Goal: Task Accomplishment & Management: Use online tool/utility

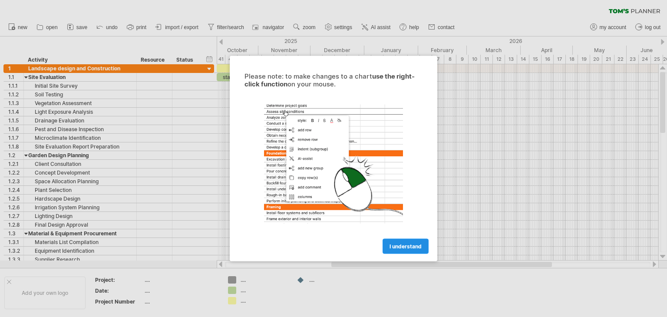
drag, startPoint x: 0, startPoint y: 0, endPoint x: 409, endPoint y: 244, distance: 476.2
click at [409, 244] on span "I understand" at bounding box center [406, 246] width 32 height 7
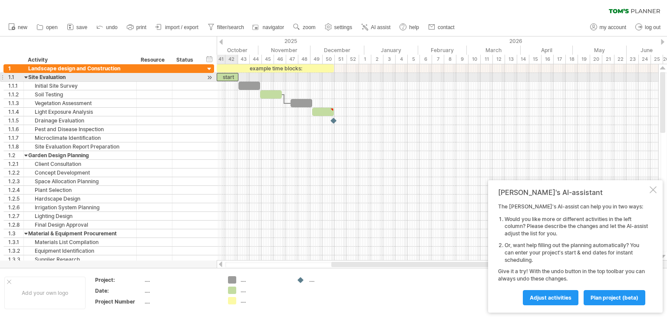
click at [234, 74] on div "start" at bounding box center [228, 77] width 22 height 8
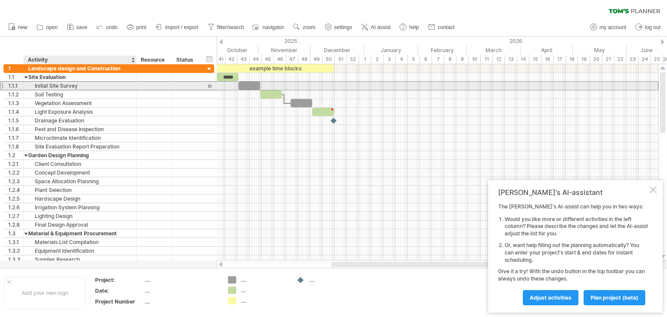
click at [73, 86] on div "Initial Site Survey" at bounding box center [80, 86] width 104 height 8
click at [78, 86] on input "**********" at bounding box center [80, 86] width 104 height 8
type input "*"
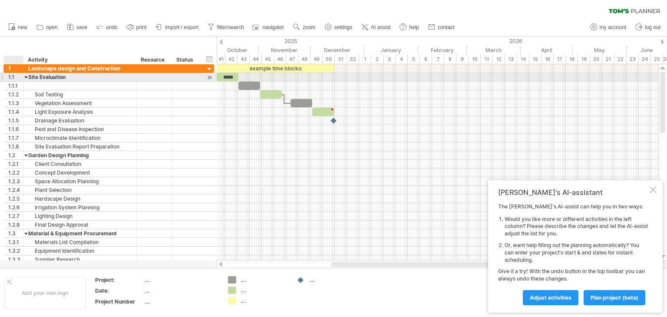
click at [26, 77] on div at bounding box center [26, 77] width 4 height 8
